Goal: Find specific page/section: Find specific page/section

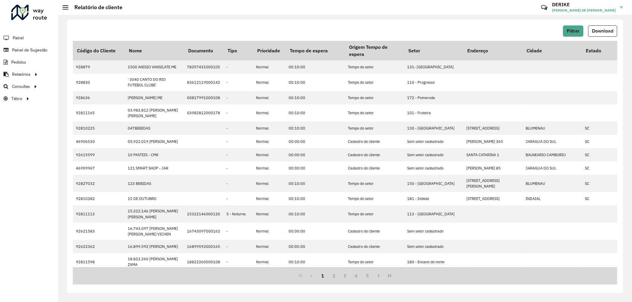
click at [620, 7] on img at bounding box center [621, 8] width 3 height 2
click at [622, 7] on img at bounding box center [621, 8] width 3 height 2
click at [622, 6] on link "DERIKE [PERSON_NAME] DE [PERSON_NAME]" at bounding box center [589, 7] width 75 height 15
